Goal: Contribute content: Add original content to the website for others to see

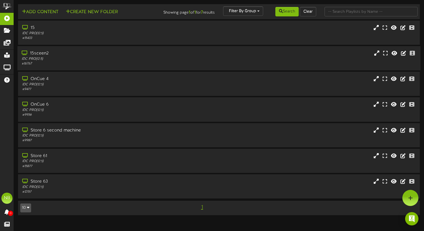
click at [216, 58] on div "15sceen2 IDC PRO ( 12:5 ) # 16767" at bounding box center [219, 58] width 403 height 16
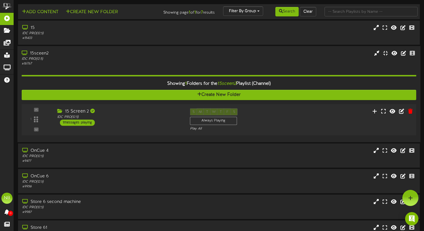
click at [144, 107] on div "1 15 Screen 2 (" at bounding box center [219, 119] width 399 height 31
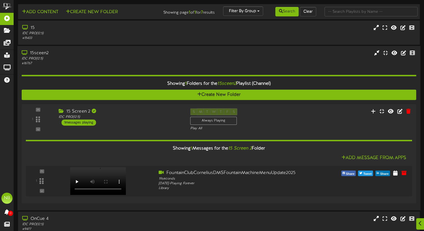
scroll to position [12, 0]
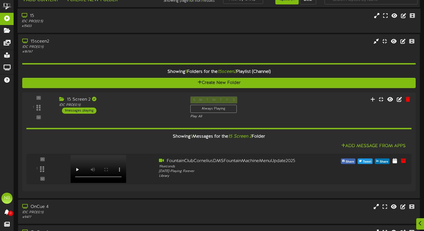
click at [98, 25] on div "# 15433" at bounding box center [102, 26] width 160 height 5
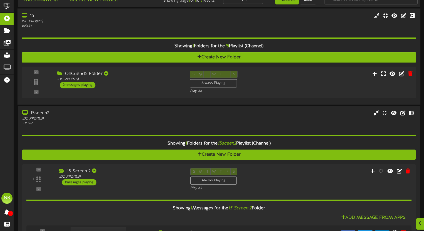
click at [129, 86] on div "OnCue #15 Folder IDC PRO ( 12:5 ) 2 messages playing" at bounding box center [119, 80] width 133 height 18
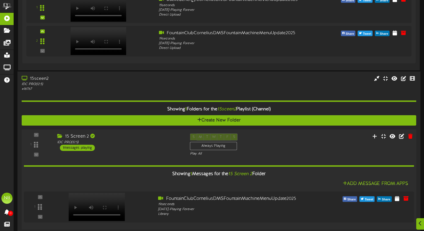
click at [165, 147] on div "15 Screen 2 IDC PRO ( 12:5 ) 1 messages playing" at bounding box center [119, 142] width 133 height 18
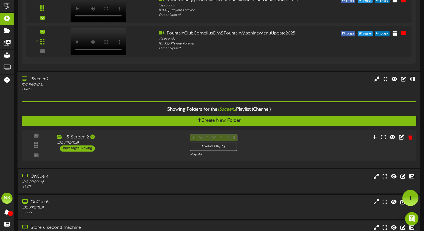
click at [164, 146] on div "15 Screen 2 IDC PRO ( 12:5 ) 1 messages playing" at bounding box center [119, 143] width 133 height 18
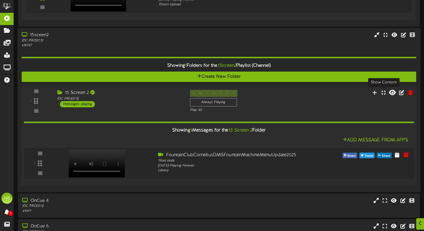
scroll to position [191, 0]
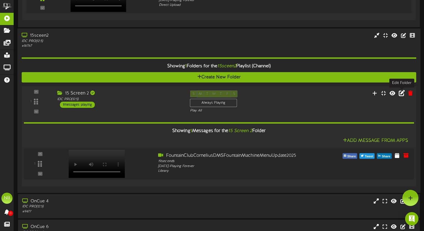
click at [400, 92] on icon at bounding box center [402, 93] width 6 height 6
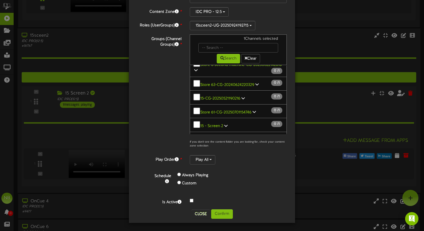
scroll to position [302, 0]
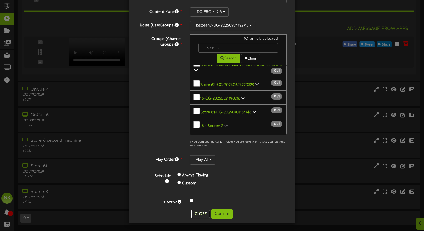
drag, startPoint x: 202, startPoint y: 214, endPoint x: 197, endPoint y: 205, distance: 10.7
click at [202, 214] on button "Close" at bounding box center [201, 214] width 19 height 9
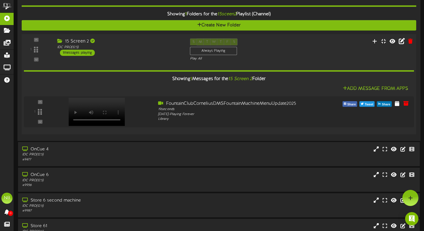
scroll to position [240, 0]
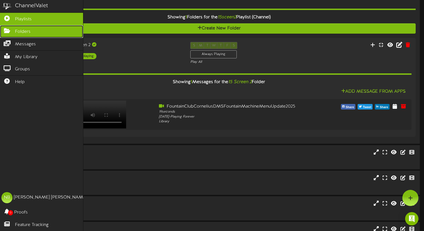
click at [7, 31] on icon at bounding box center [7, 30] width 14 height 4
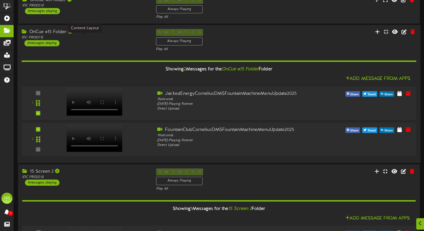
click at [83, 38] on div "IDC PRO ( 12:5 )" at bounding box center [85, 38] width 126 height 5
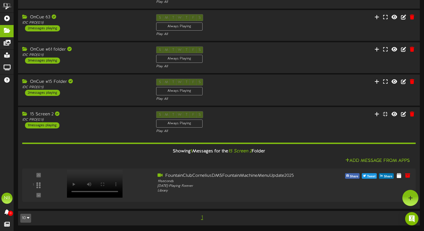
scroll to position [111, 0]
click at [402, 114] on icon at bounding box center [404, 114] width 6 height 6
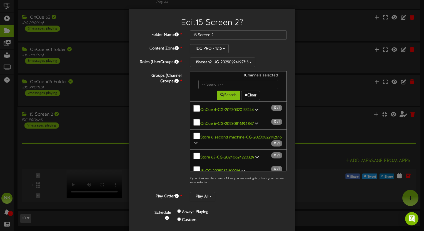
scroll to position [37, 0]
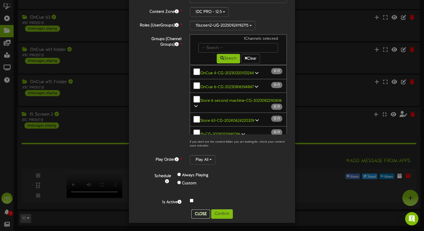
click at [198, 213] on button "Close" at bounding box center [201, 214] width 19 height 9
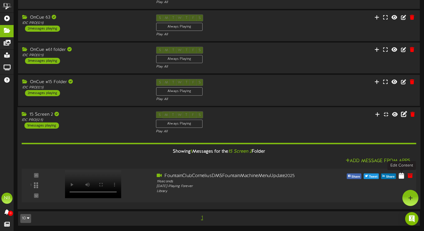
click at [402, 175] on icon at bounding box center [401, 175] width 5 height 6
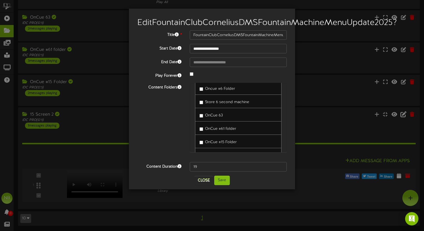
scroll to position [35, 0]
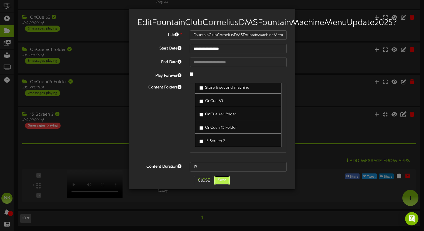
click at [219, 185] on button "Save" at bounding box center [222, 180] width 16 height 9
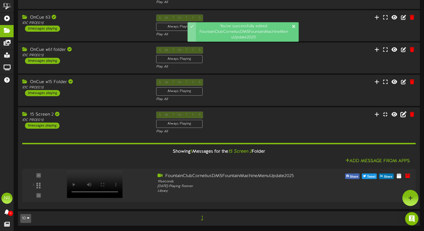
click at [100, 115] on div "15 Screen 2" at bounding box center [85, 114] width 126 height 6
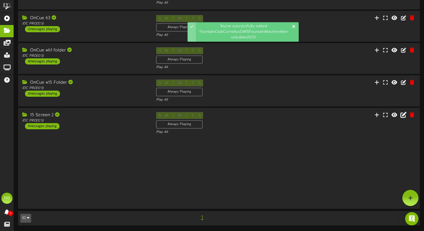
scroll to position [86, 0]
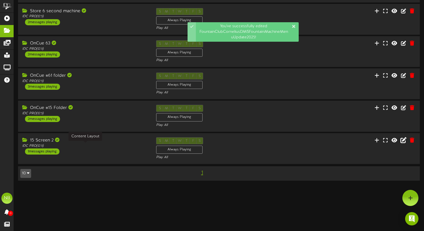
click at [111, 148] on div "IDC PRO ( 12:5 )" at bounding box center [85, 146] width 126 height 5
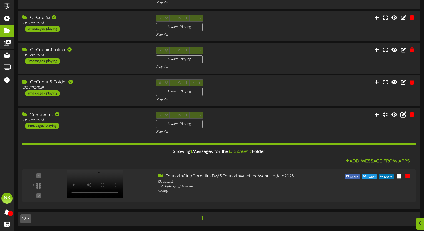
scroll to position [111, 0]
click at [403, 178] on icon at bounding box center [400, 175] width 5 height 6
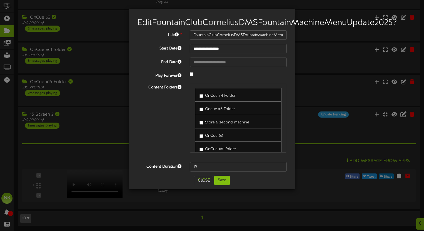
scroll to position [35, 0]
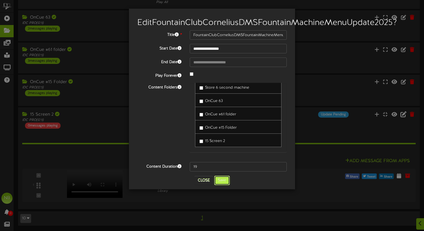
click at [221, 185] on button "Save" at bounding box center [222, 180] width 16 height 9
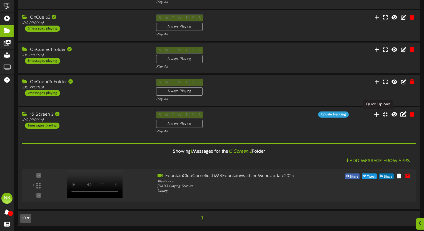
click at [377, 112] on icon at bounding box center [377, 114] width 6 height 6
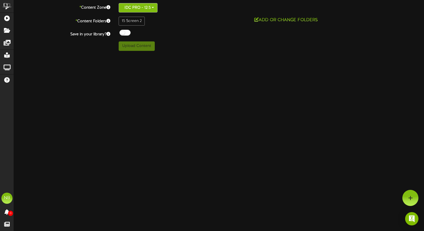
click at [147, 5] on button "IDC PRO - 12:5" at bounding box center [138, 7] width 39 height 9
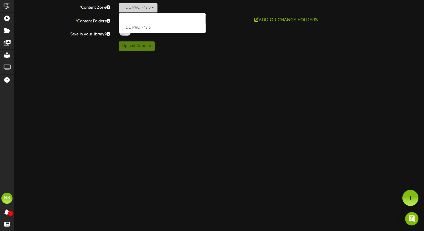
click at [147, 5] on button "IDC PRO - 12:5" at bounding box center [138, 7] width 39 height 9
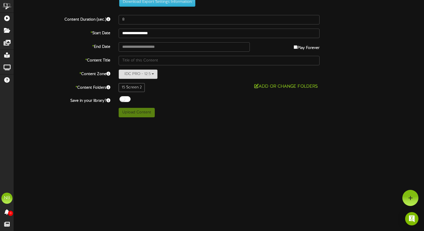
scroll to position [0, 0]
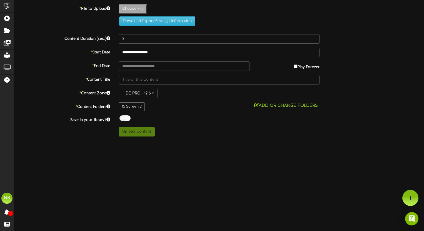
type input "**********"
type input "StJudeFUNDRAISERCorneliusDMSFountainMachineMenuUpdate2025_1"
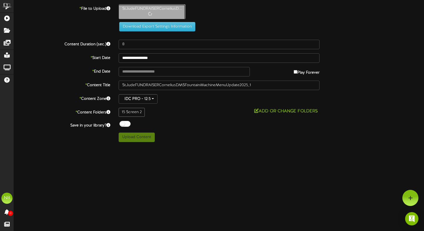
type input "10"
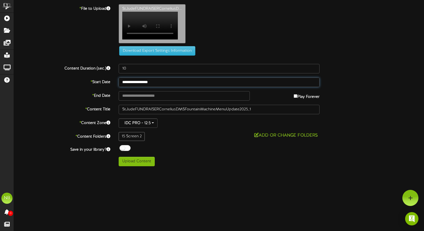
click at [152, 78] on input "**********" at bounding box center [219, 82] width 201 height 9
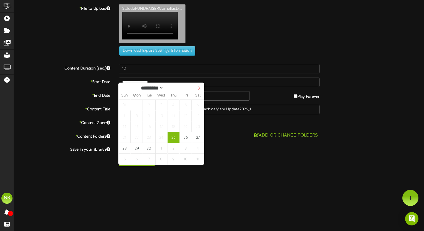
select select "*"
click at [201, 91] on span at bounding box center [199, 87] width 9 height 9
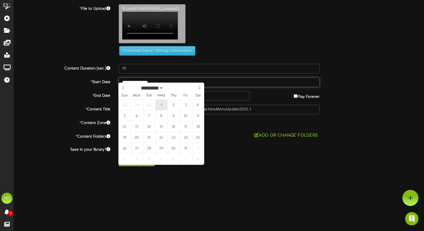
type input "**********"
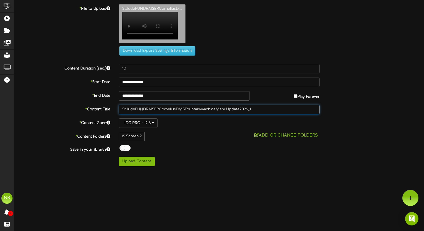
click at [270, 108] on input "StJudeFUNDRAISERCorneliusDMSFountainMachineMenuUpdate2025_1" at bounding box center [219, 109] width 201 height 9
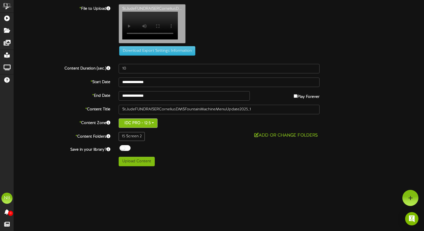
click at [144, 118] on button "IDC PRO - 12:5" at bounding box center [138, 122] width 39 height 9
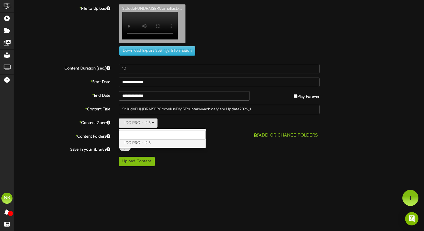
click at [162, 140] on label "IDC PRO - 12:5" at bounding box center [162, 143] width 87 height 7
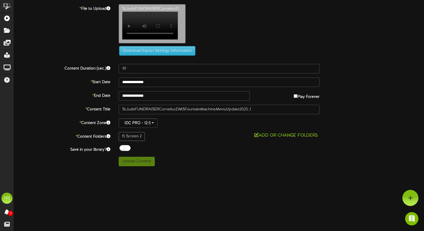
click at [204, 137] on div "**********" at bounding box center [219, 85] width 410 height 162
click at [129, 145] on div at bounding box center [125, 148] width 11 height 6
click at [127, 145] on div at bounding box center [125, 148] width 11 height 6
click at [245, 138] on div "**********" at bounding box center [219, 85] width 410 height 162
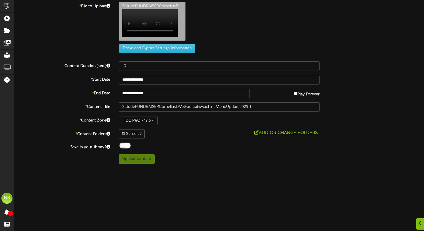
scroll to position [3, 0]
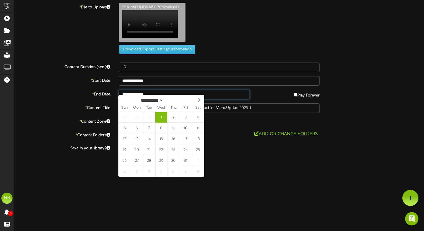
click at [217, 90] on input "**********" at bounding box center [184, 94] width 131 height 9
select select "*"
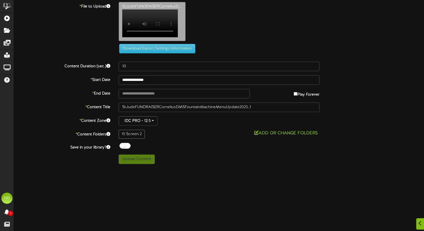
click at [269, 83] on div "**********" at bounding box center [219, 83] width 410 height 162
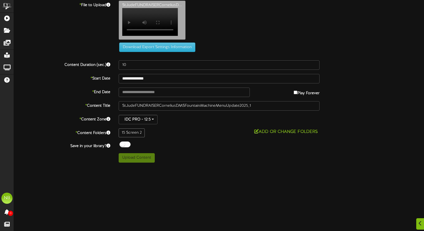
scroll to position [3, 0]
click at [299, 88] on label "Play Forever" at bounding box center [307, 92] width 26 height 9
click at [298, 88] on label "Play Forever" at bounding box center [307, 92] width 26 height 9
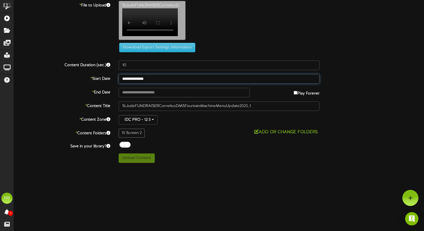
click at [203, 74] on input "**********" at bounding box center [219, 78] width 201 height 9
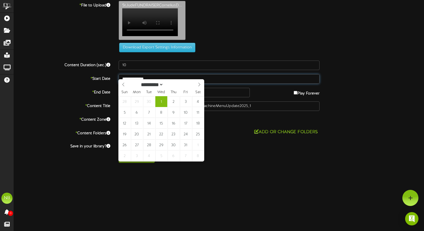
type input "**********"
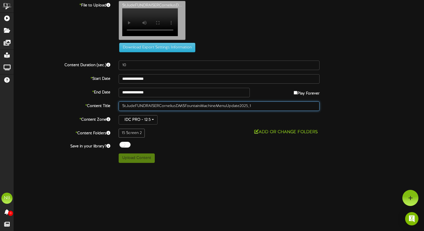
click at [189, 101] on input "StJudeFUNDRAISERCorneliusDMSFountainMachineMenuUpdate2025_1" at bounding box center [219, 105] width 201 height 9
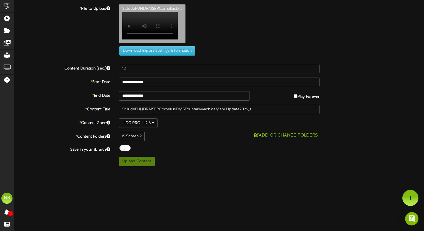
click at [142, 132] on div "15 Screen 2" at bounding box center [132, 136] width 26 height 9
click at [140, 132] on div "15 Screen 2" at bounding box center [132, 136] width 26 height 9
click at [127, 145] on div at bounding box center [125, 148] width 11 height 6
click at [126, 145] on div at bounding box center [125, 148] width 11 height 6
click at [106, 7] on label "* File to Upload" at bounding box center [62, 8] width 105 height 8
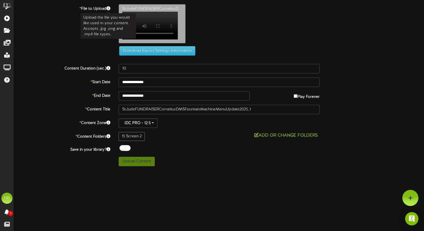
click at [107, 8] on icon at bounding box center [108, 8] width 4 height 4
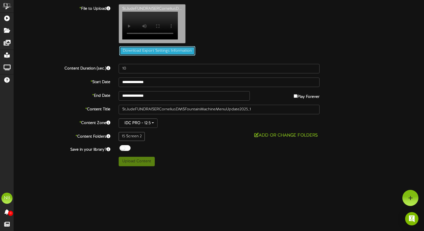
click at [137, 46] on button "Download Export Settings Information" at bounding box center [157, 50] width 76 height 9
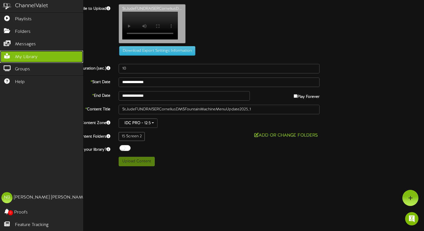
click at [34, 61] on link "My Library" at bounding box center [41, 57] width 83 height 13
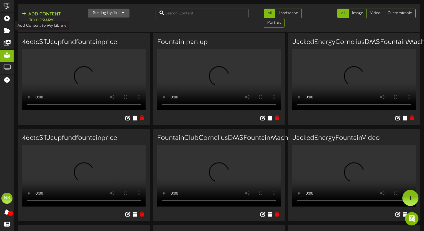
click at [46, 15] on button "Add Content to Library" at bounding box center [41, 17] width 42 height 13
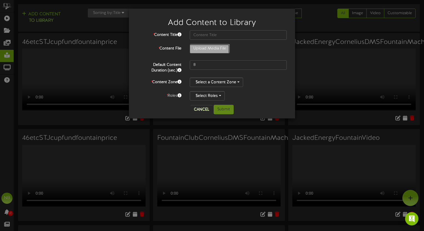
type input "**********"
type input "StJudeFUNDRAISERCorneliusDMSFountainMachineMenuUpdate2025_1"
type input "10"
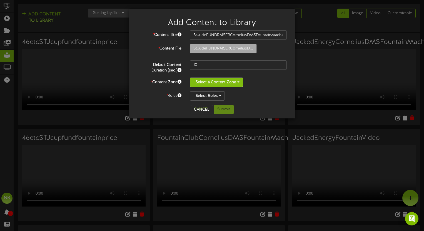
click at [227, 83] on button "Select a Content Zone" at bounding box center [216, 82] width 53 height 9
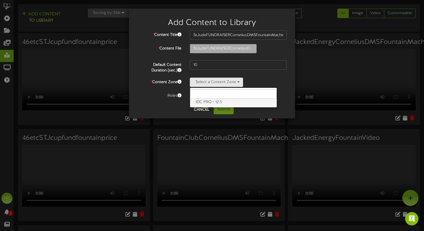
click at [229, 101] on label "IDC PRO - 12:5" at bounding box center [233, 102] width 87 height 7
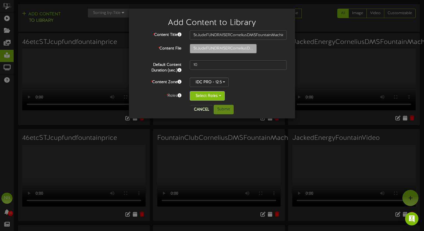
click at [214, 98] on button "Select Roles" at bounding box center [207, 95] width 35 height 9
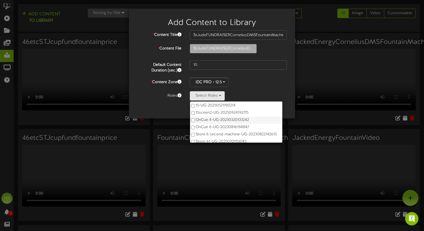
scroll to position [11, 0]
click at [219, 112] on label "15sceen2-UG-20250924192715" at bounding box center [236, 111] width 92 height 7
click at [278, 91] on div "* Content Title StJudeFUNDRAISERCorneliusDMSFountainMachineMenuUpdate2025_1 * C…" at bounding box center [212, 65] width 150 height 70
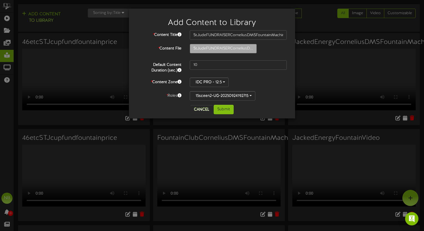
click at [215, 87] on div "* Content Title StJudeFUNDRAISERCorneliusDMSFountainMachineMenuUpdate2025_1 * C…" at bounding box center [212, 65] width 150 height 70
click at [216, 92] on button "15sceen2-UG-20250924192715" at bounding box center [223, 95] width 66 height 9
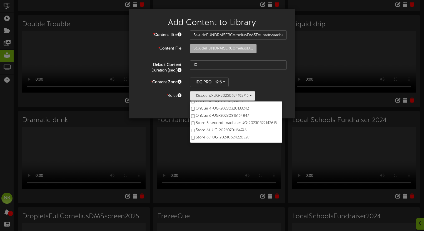
scroll to position [211, 0]
click at [162, 78] on label "* Content Zone" at bounding box center [159, 82] width 53 height 8
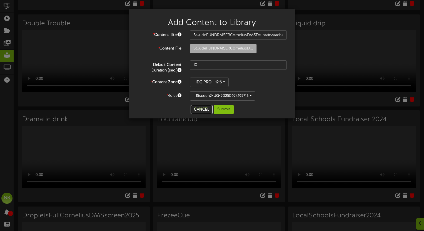
click at [199, 111] on button "Cancel" at bounding box center [202, 109] width 22 height 9
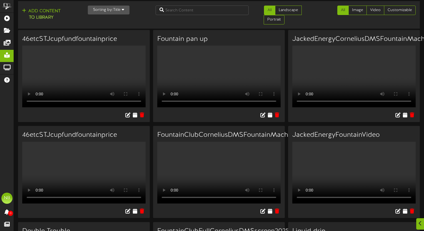
scroll to position [0, 0]
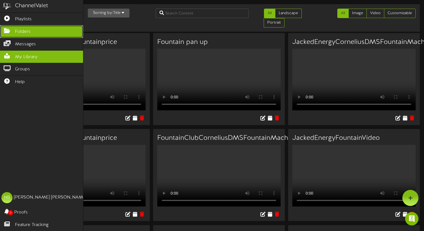
click at [21, 30] on span "Folders" at bounding box center [23, 32] width 16 height 6
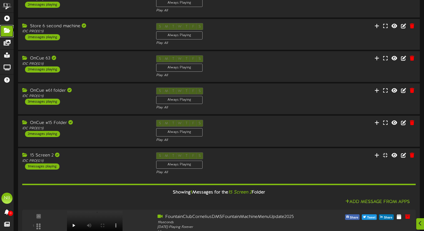
scroll to position [111, 0]
